Goal: Information Seeking & Learning: Learn about a topic

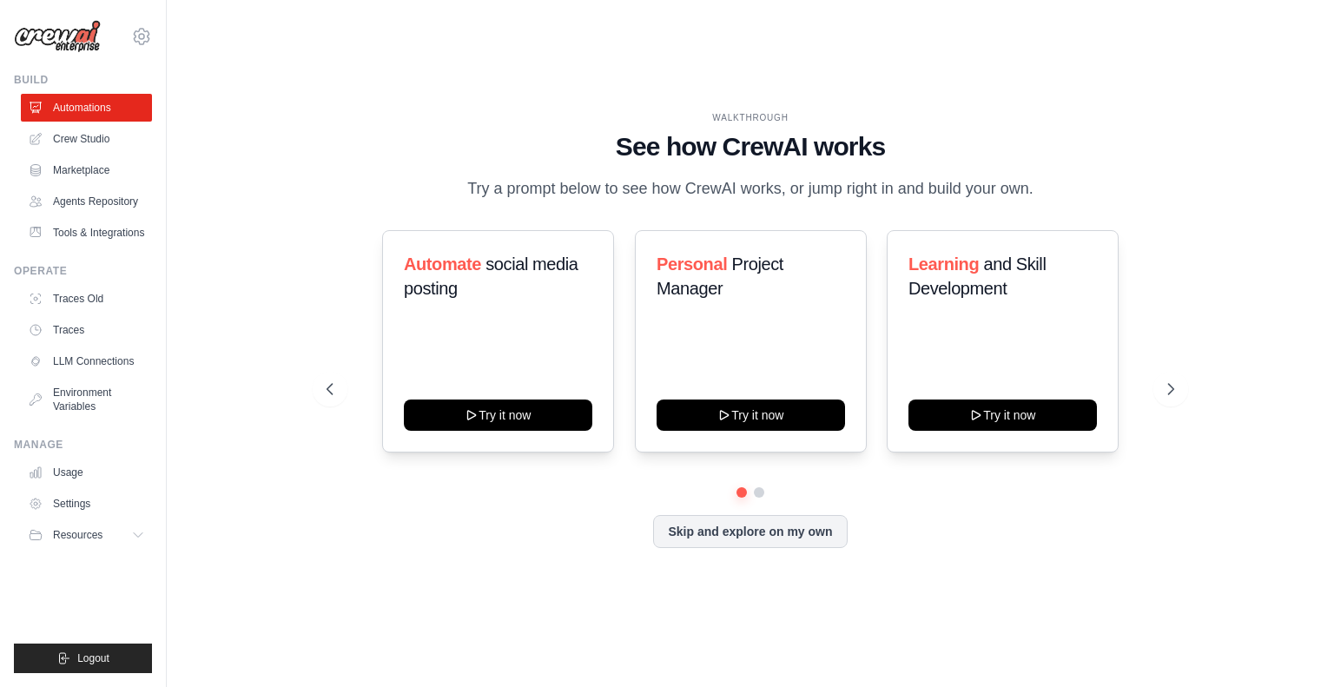
click at [80, 142] on link "Crew Studio" at bounding box center [86, 139] width 131 height 28
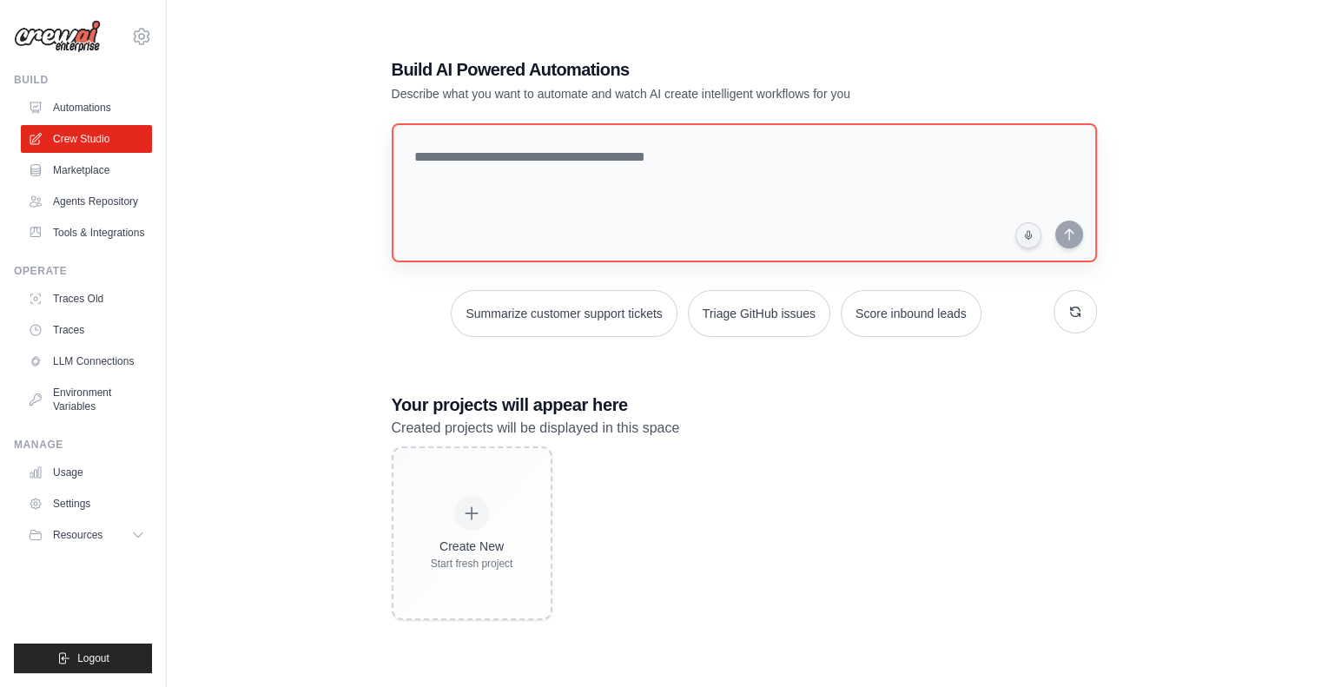
scroll to position [35, 0]
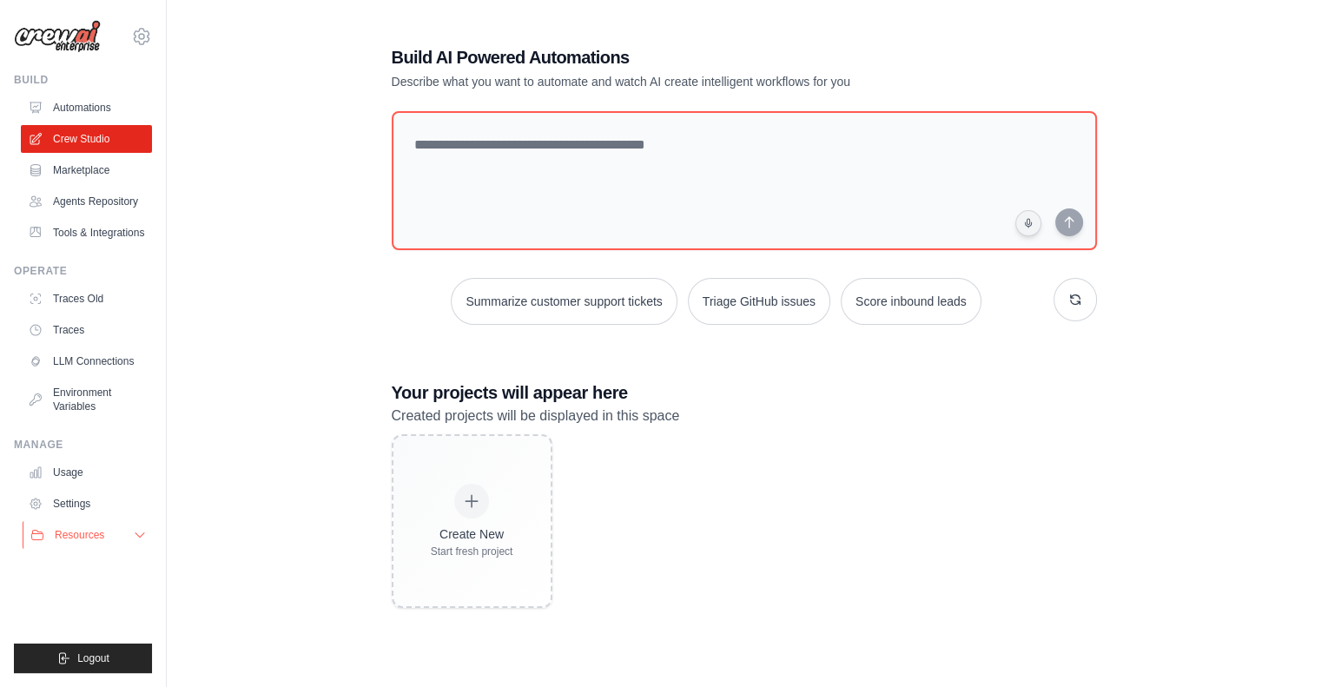
click at [132, 537] on button "Resources" at bounding box center [88, 535] width 131 height 28
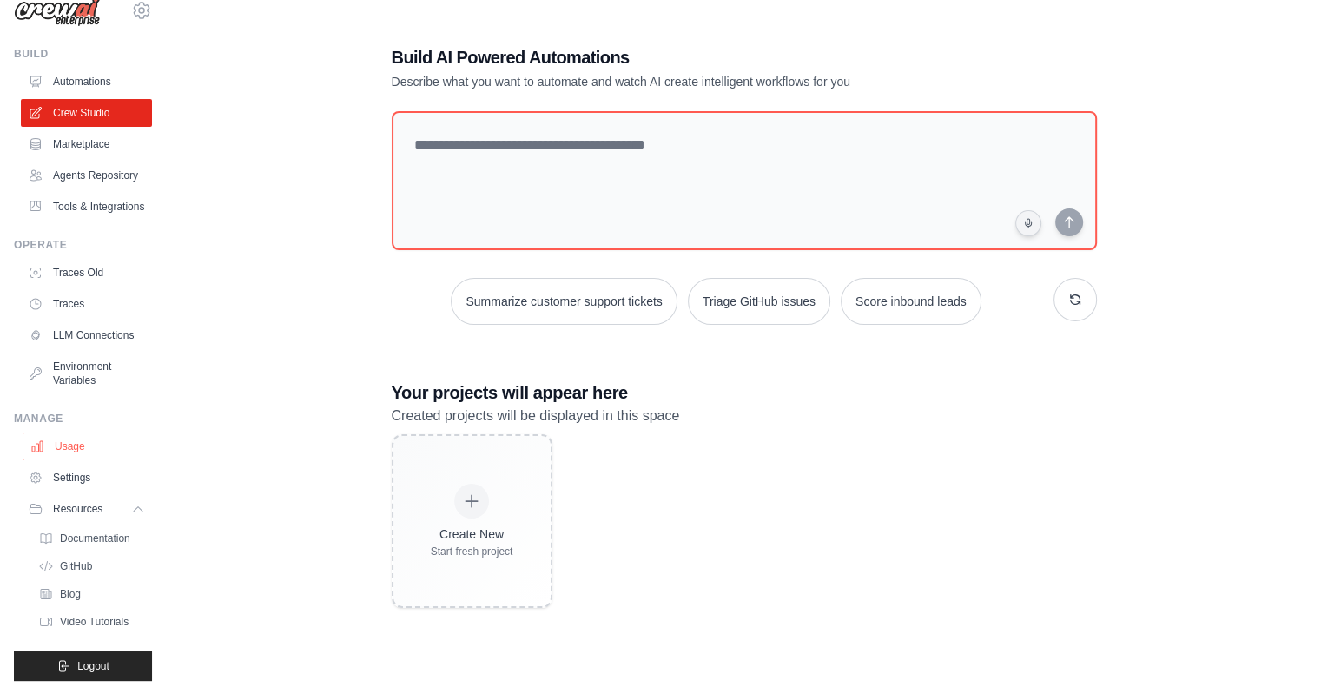
scroll to position [0, 0]
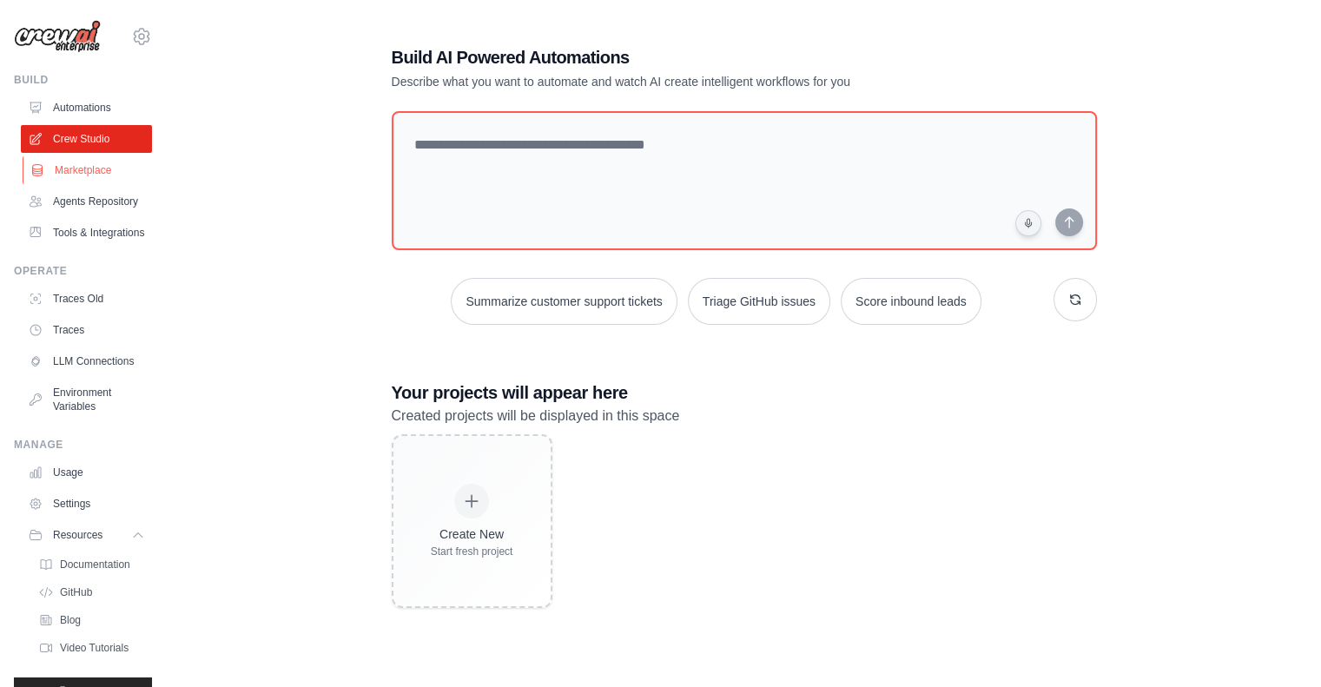
click at [73, 169] on link "Marketplace" at bounding box center [88, 170] width 131 height 28
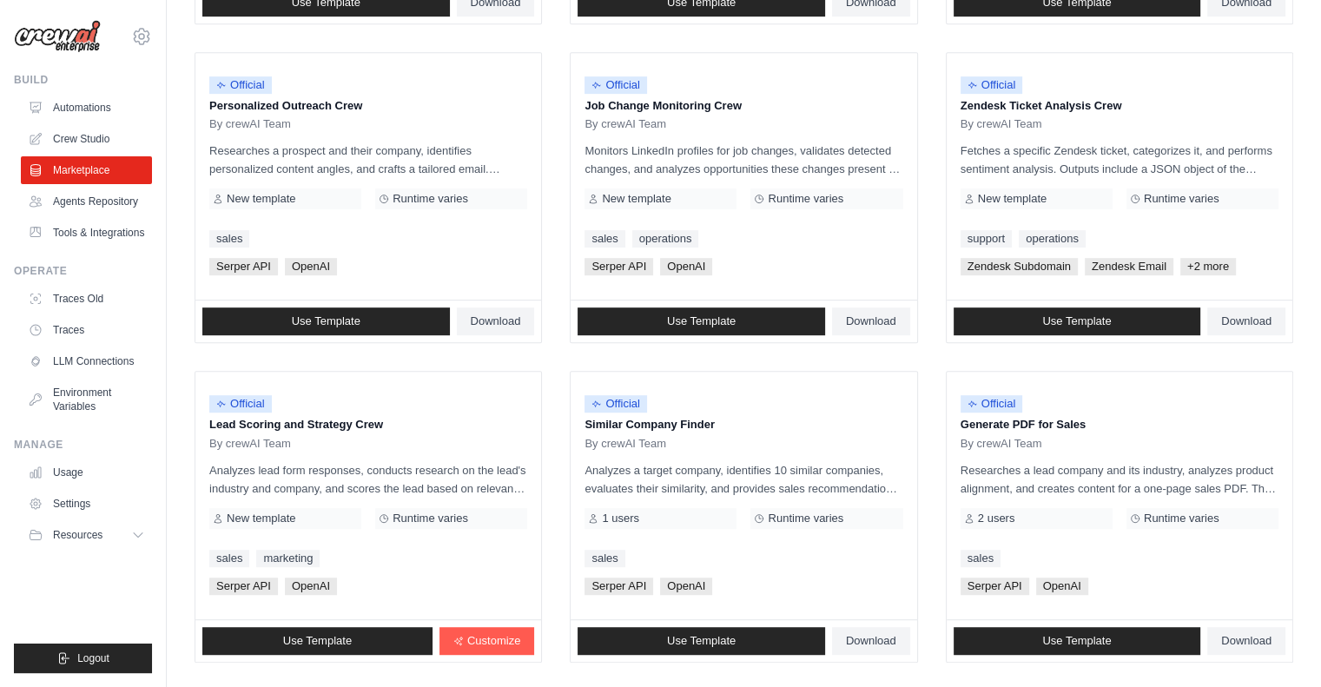
scroll to position [920, 0]
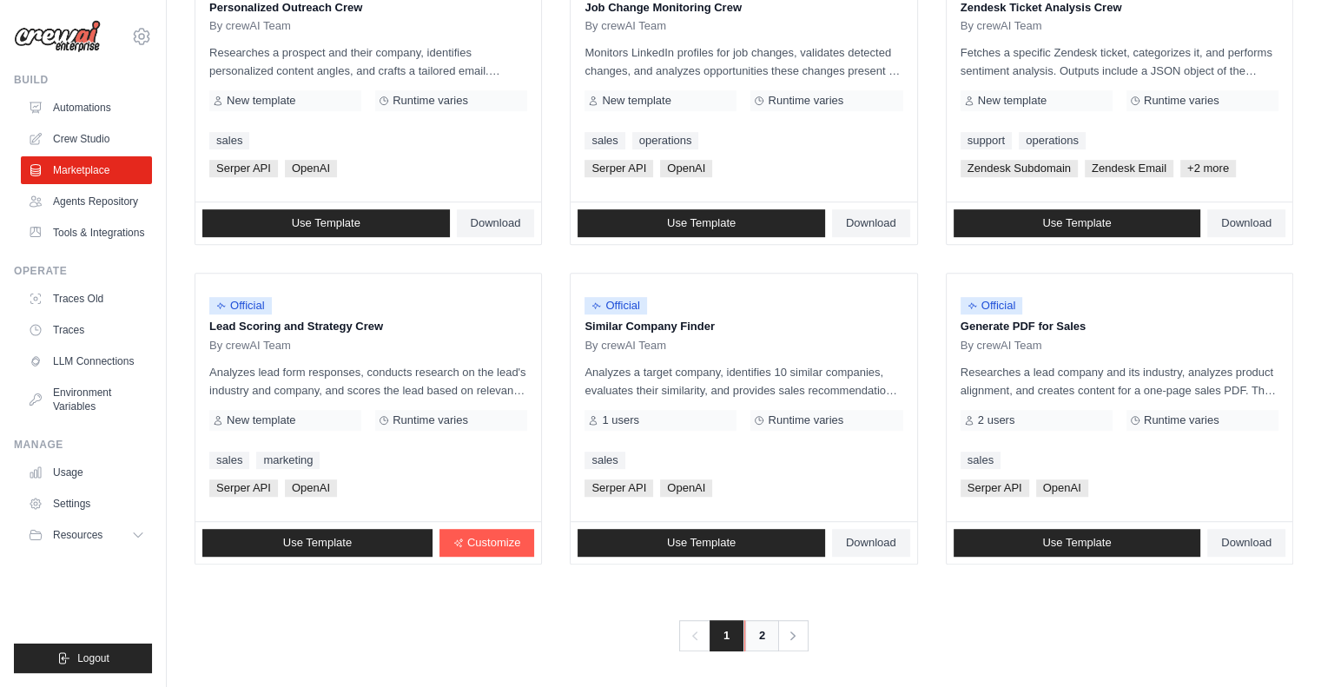
click at [762, 644] on link "2" at bounding box center [761, 635] width 35 height 31
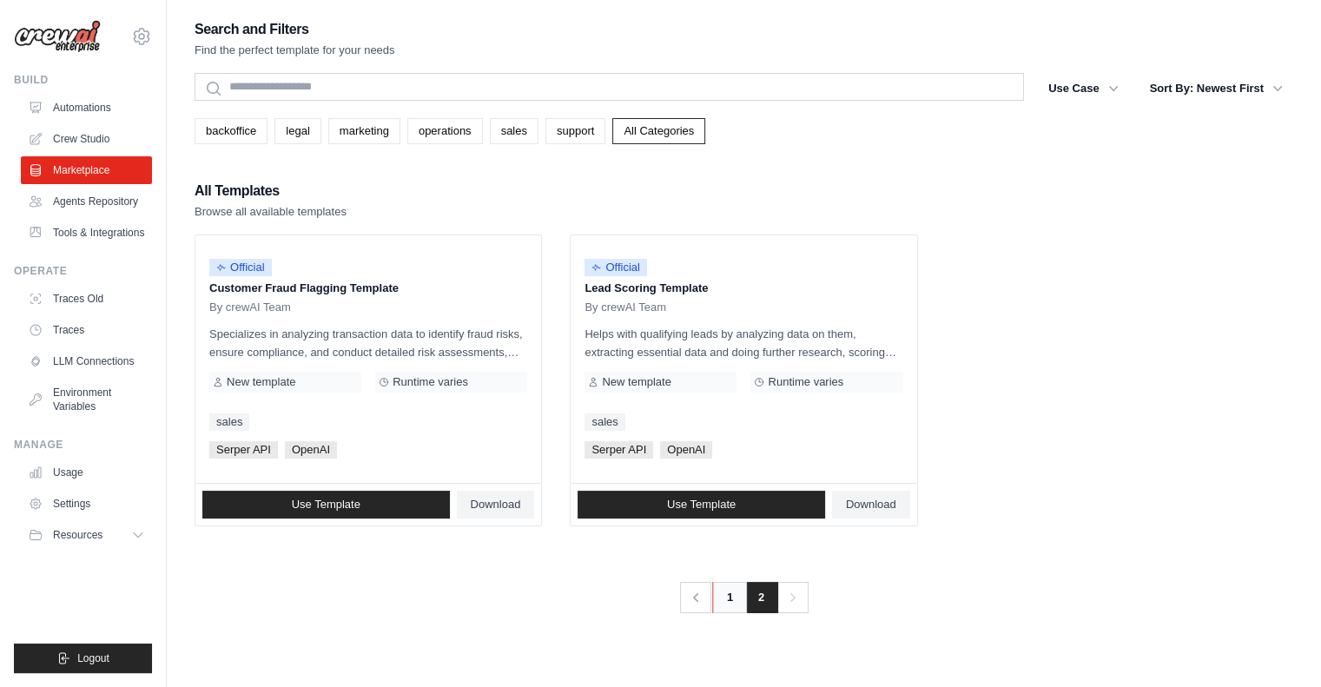
click at [737, 598] on link "1" at bounding box center [729, 597] width 35 height 31
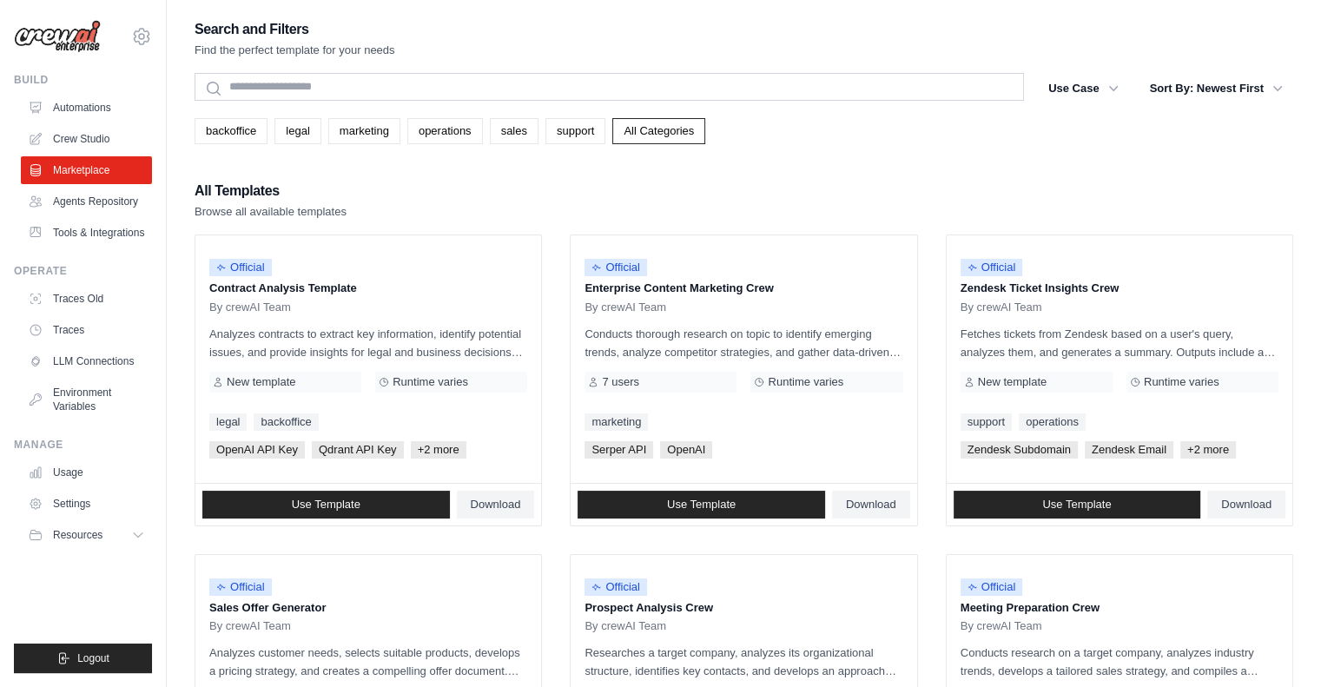
click at [901, 136] on div "backoffice legal marketing operations sales support All Categories" at bounding box center [744, 131] width 1099 height 26
